Goal: Transaction & Acquisition: Obtain resource

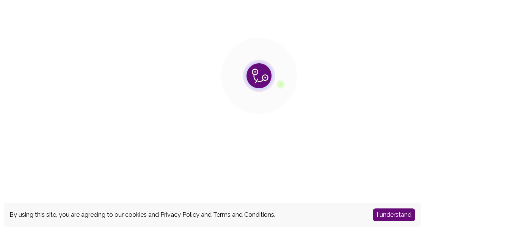
click at [390, 214] on button "I understand" at bounding box center [393, 214] width 42 height 13
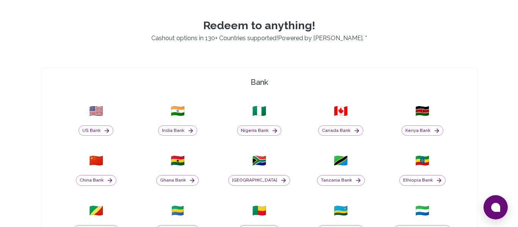
scroll to position [187, 0]
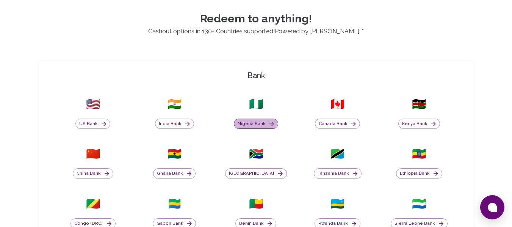
click at [253, 124] on button "Nigeria Bank" at bounding box center [256, 124] width 44 height 11
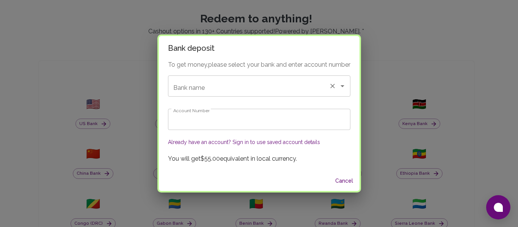
click at [232, 83] on input "Bank name" at bounding box center [248, 86] width 154 height 14
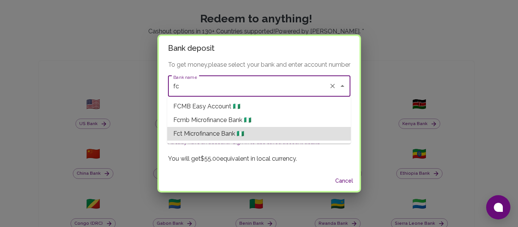
type input "f"
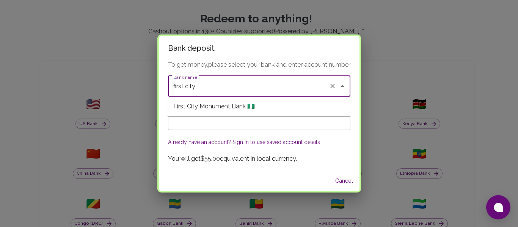
click at [203, 107] on span "First City Monument Bank 🇳🇬" at bounding box center [213, 106] width 81 height 9
type input "First City Monument Bank"
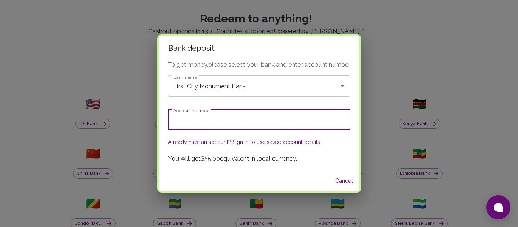
click at [203, 119] on input "Account Number" at bounding box center [259, 119] width 182 height 21
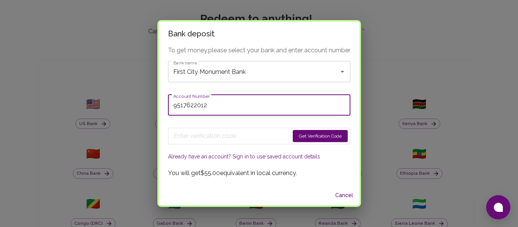
type input "9517622012"
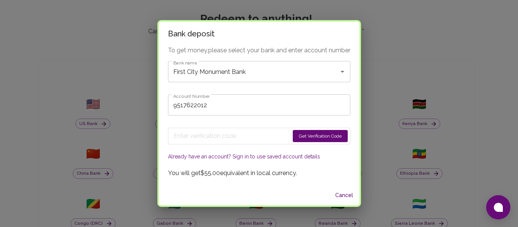
click at [308, 135] on button "Get Verification Code" at bounding box center [320, 136] width 55 height 12
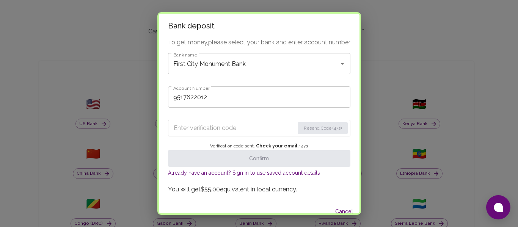
click at [214, 127] on input "Enter verification code" at bounding box center [234, 128] width 120 height 12
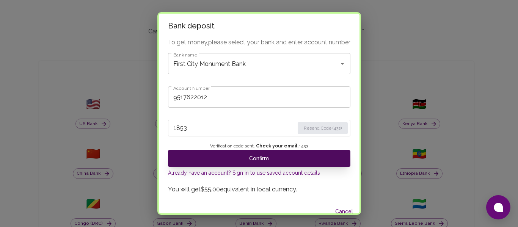
type input "1853"
click at [252, 158] on button "Confirm" at bounding box center [259, 158] width 182 height 17
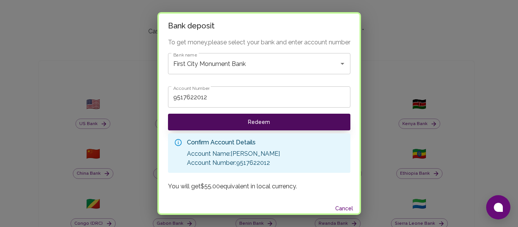
click at [252, 119] on button "Redeem" at bounding box center [259, 122] width 182 height 17
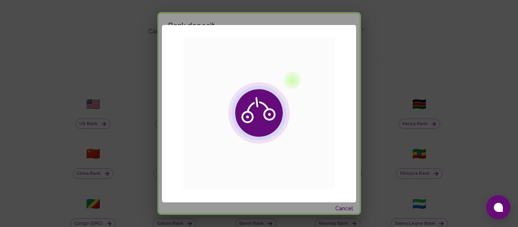
scroll to position [0, 0]
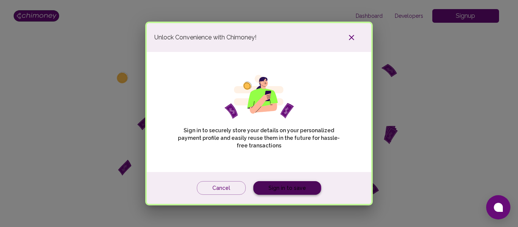
click at [277, 188] on link "Sign in to save" at bounding box center [287, 188] width 68 height 14
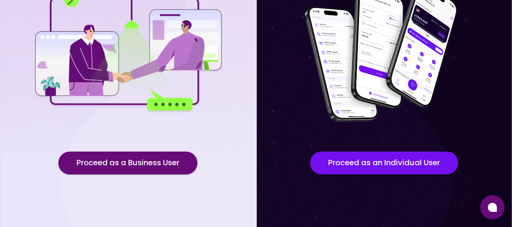
scroll to position [110, 0]
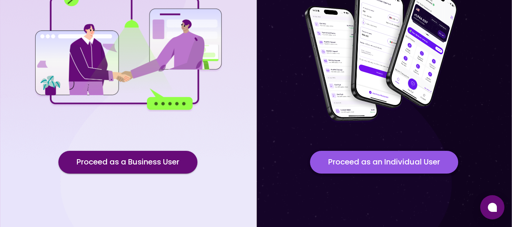
click at [365, 160] on button "Proceed as an Individual User" at bounding box center [384, 162] width 148 height 23
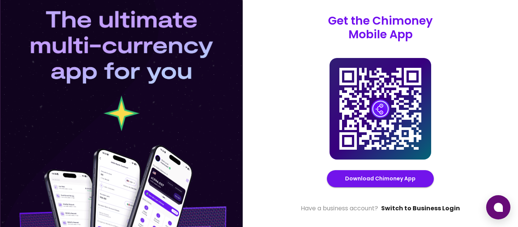
click at [451, 210] on link "Switch to Business Login" at bounding box center [420, 208] width 79 height 9
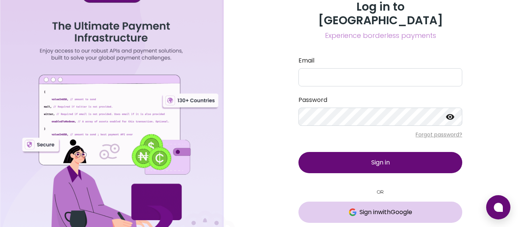
click at [377, 208] on span "Sign in with Google" at bounding box center [385, 212] width 53 height 9
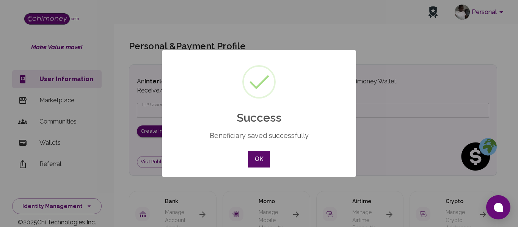
click at [257, 158] on button "OK" at bounding box center [259, 159] width 22 height 17
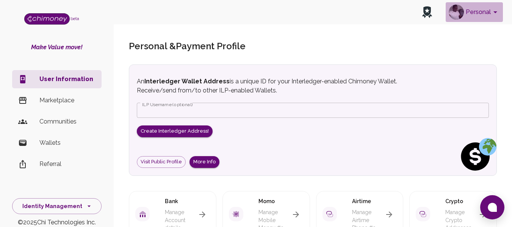
click at [496, 13] on icon "account of current user" at bounding box center [495, 12] width 9 height 9
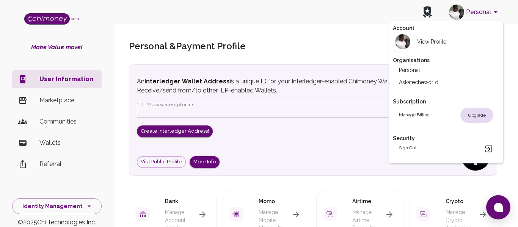
click at [496, 13] on div at bounding box center [259, 113] width 518 height 227
